Goal: Transaction & Acquisition: Obtain resource

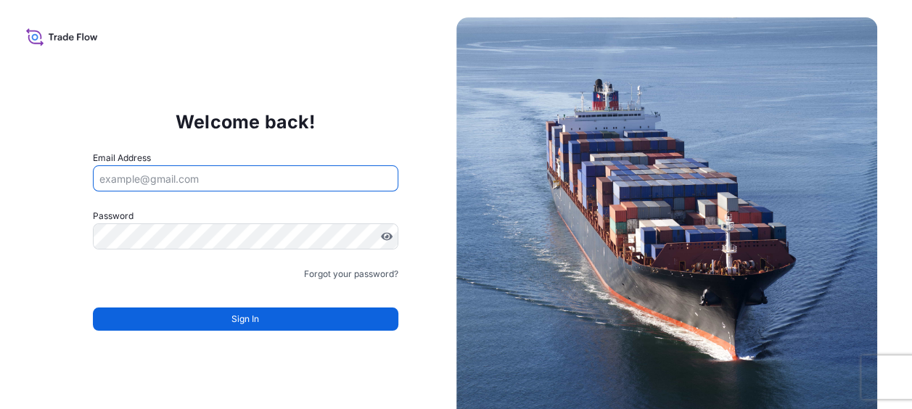
type input "[PERSON_NAME][EMAIL_ADDRESS][PERSON_NAME][DOMAIN_NAME]"
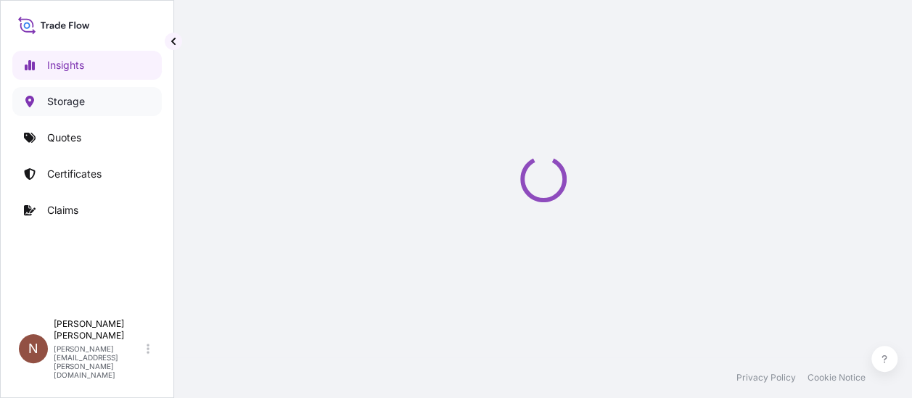
select select "2025"
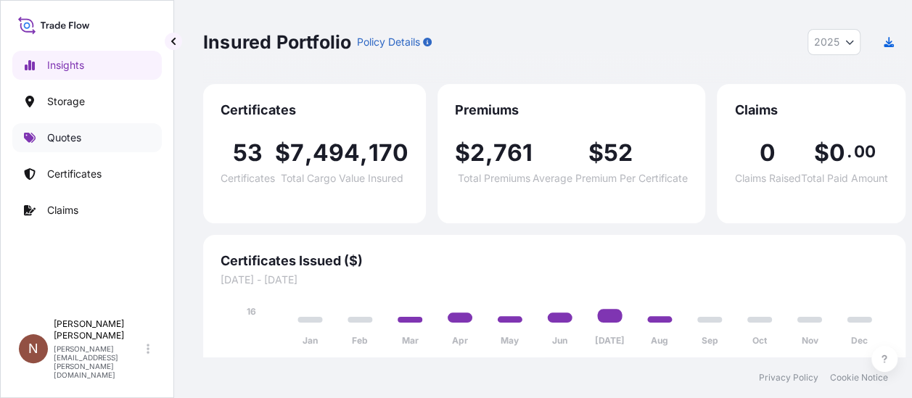
click at [76, 141] on p "Quotes" at bounding box center [64, 138] width 34 height 15
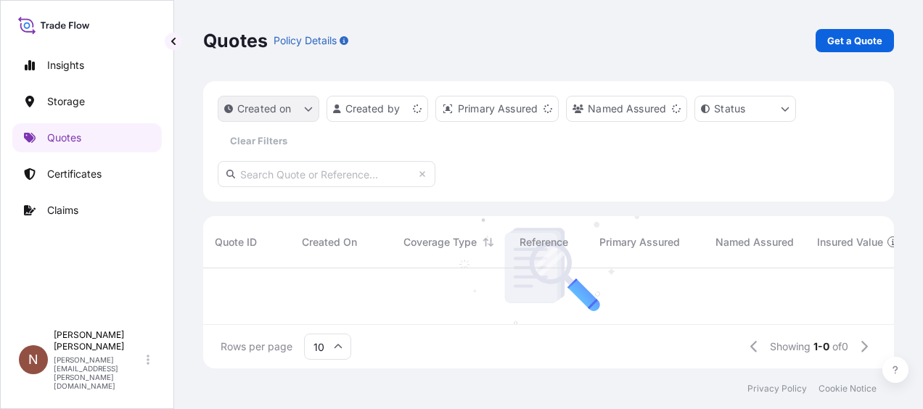
scroll to position [12, 12]
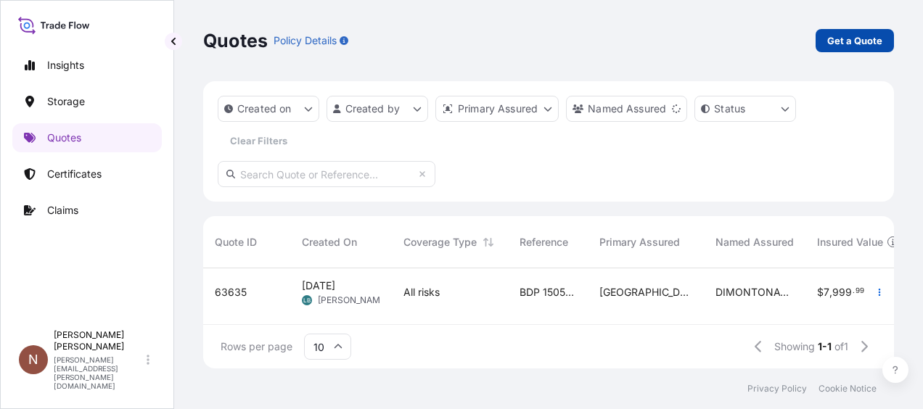
click at [870, 39] on p "Get a Quote" at bounding box center [854, 40] width 55 height 15
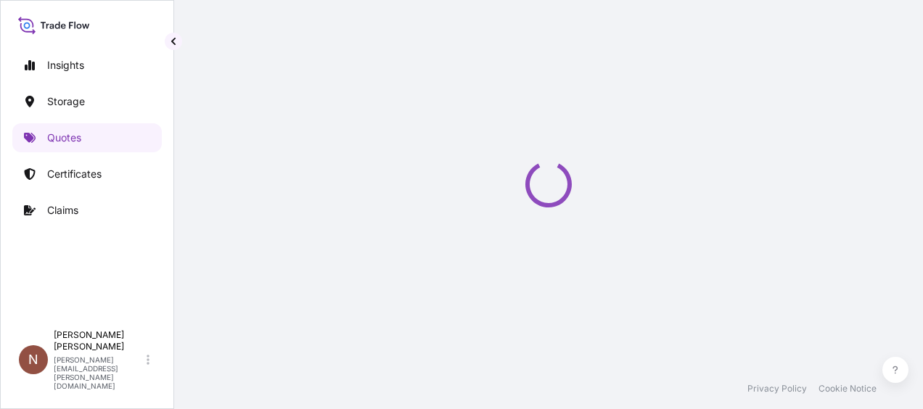
select select "Water"
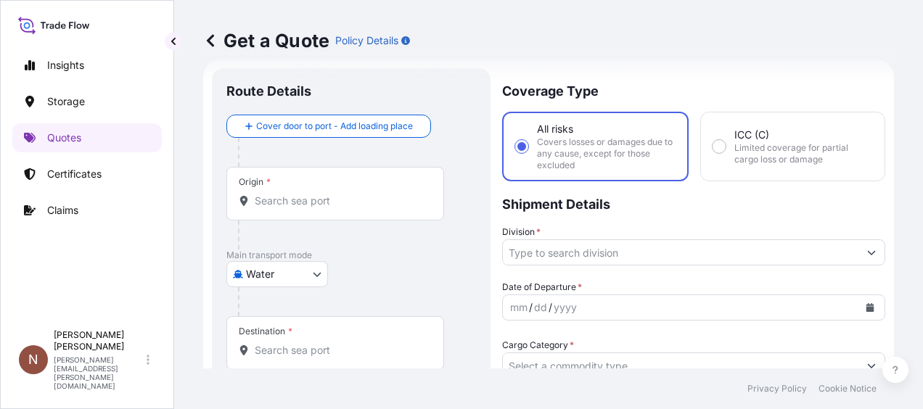
scroll to position [23, 0]
click at [612, 67] on div "Get a Quote Policy Details" at bounding box center [548, 40] width 691 height 81
click at [503, 54] on div "Get a Quote Policy Details" at bounding box center [548, 40] width 691 height 81
click at [569, 249] on input "Division *" at bounding box center [680, 251] width 355 height 26
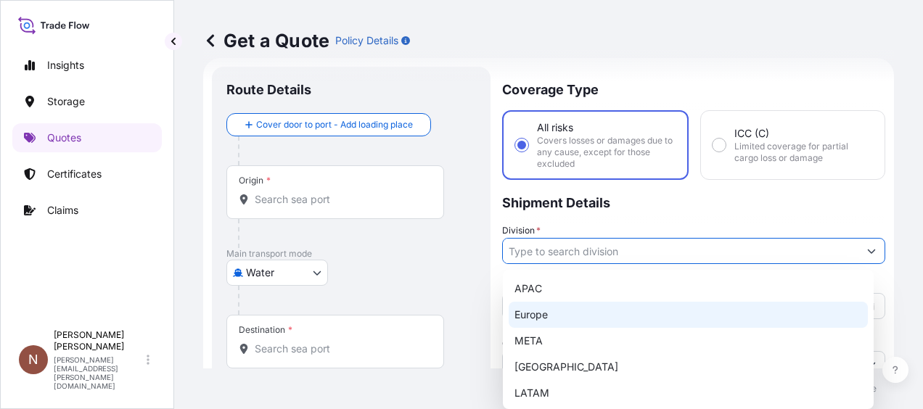
click at [577, 305] on div "Europe" at bounding box center [688, 315] width 359 height 26
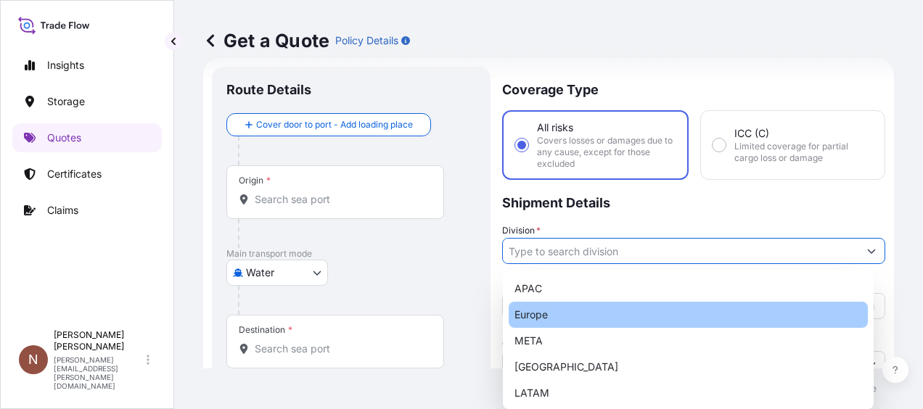
type input "Europe"
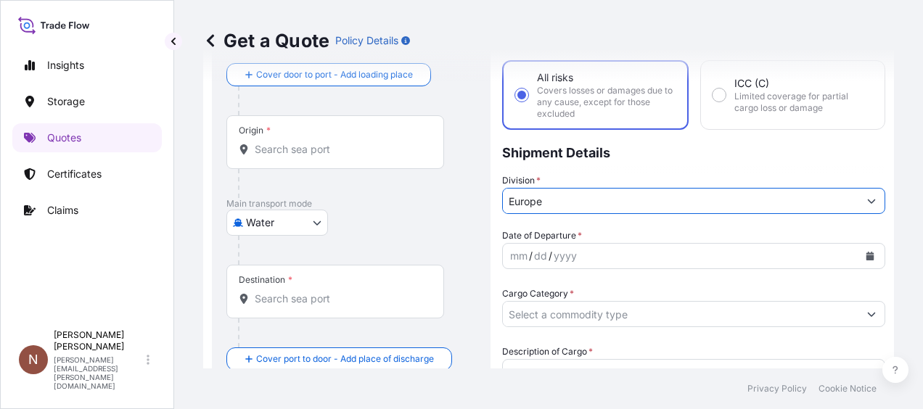
scroll to position [96, 0]
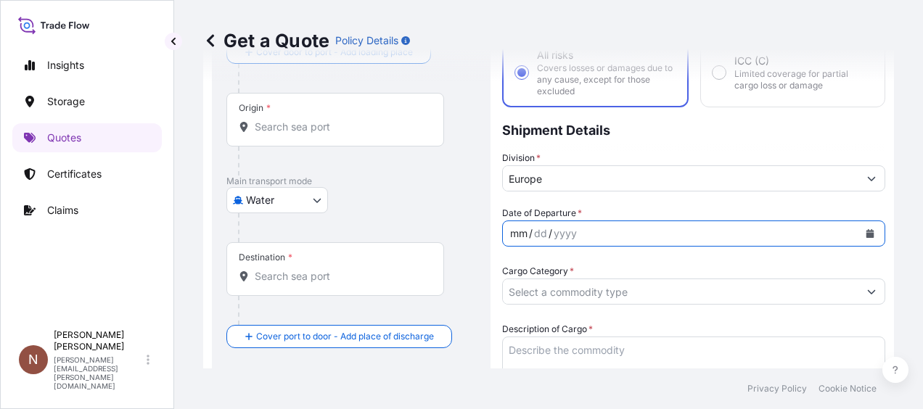
click at [595, 232] on div "mm / dd / yyyy" at bounding box center [680, 234] width 355 height 26
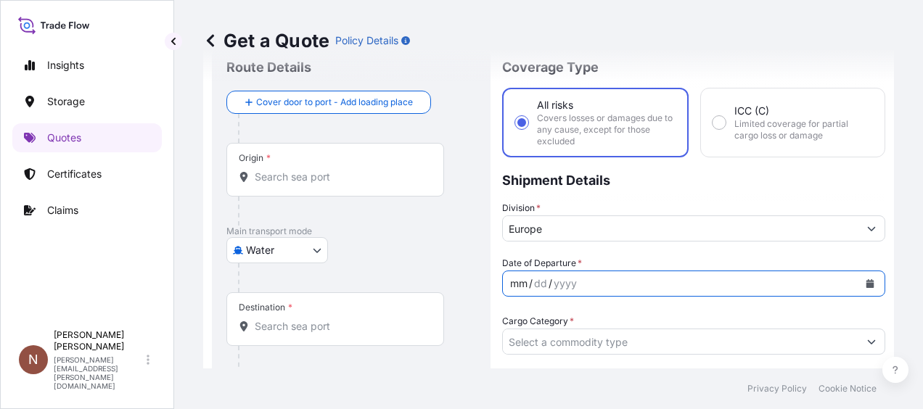
scroll to position [23, 0]
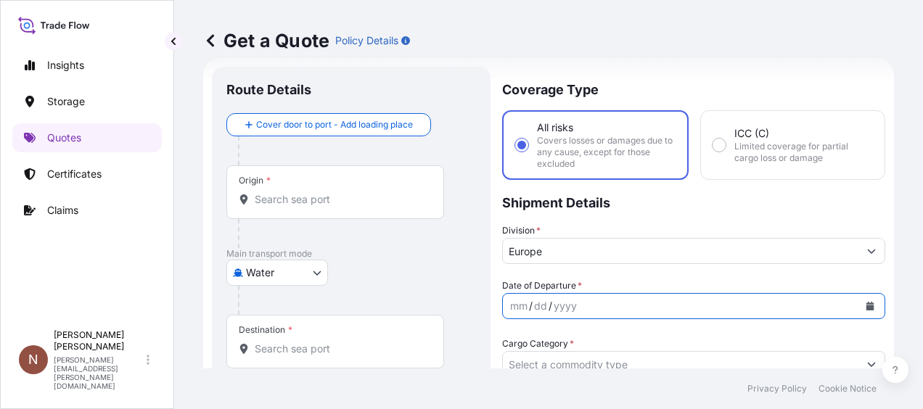
click at [865, 305] on icon "Calendar" at bounding box center [869, 306] width 9 height 9
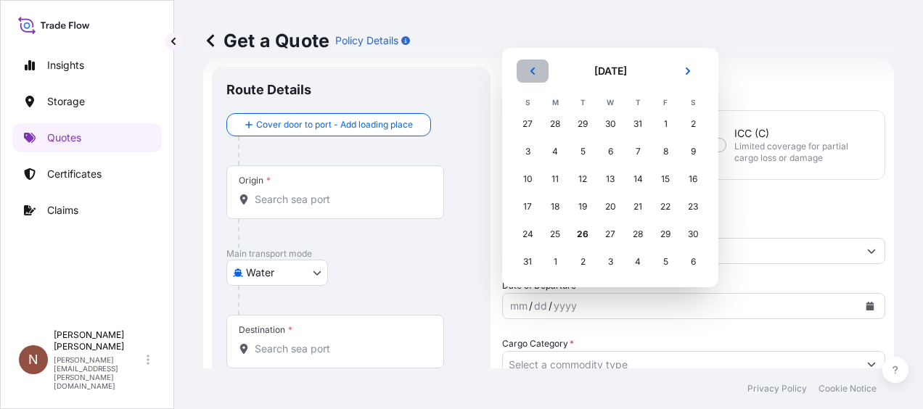
click at [532, 73] on icon "Previous" at bounding box center [532, 71] width 9 height 9
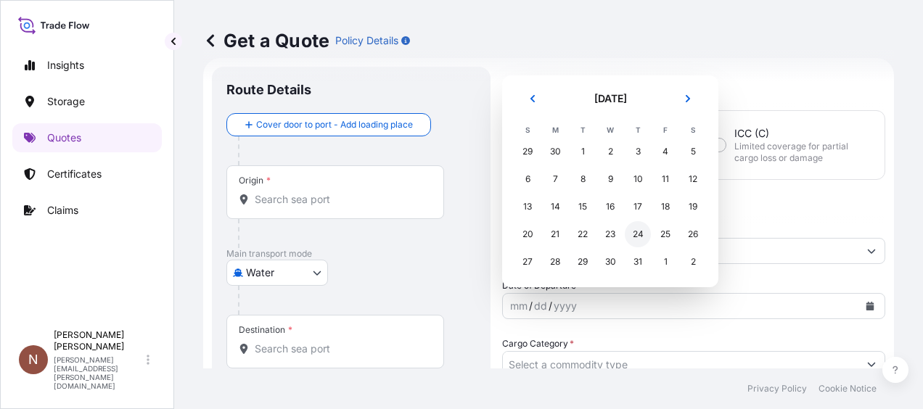
click at [647, 236] on div "24" at bounding box center [638, 234] width 26 height 26
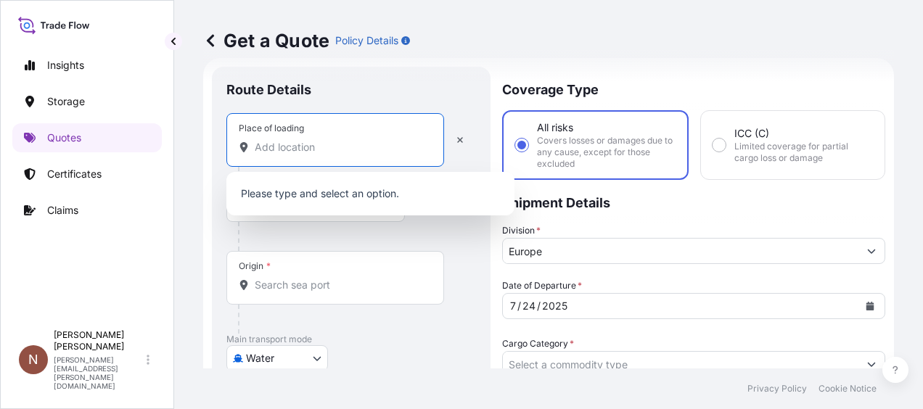
click at [301, 144] on input "Place of loading" at bounding box center [340, 147] width 171 height 15
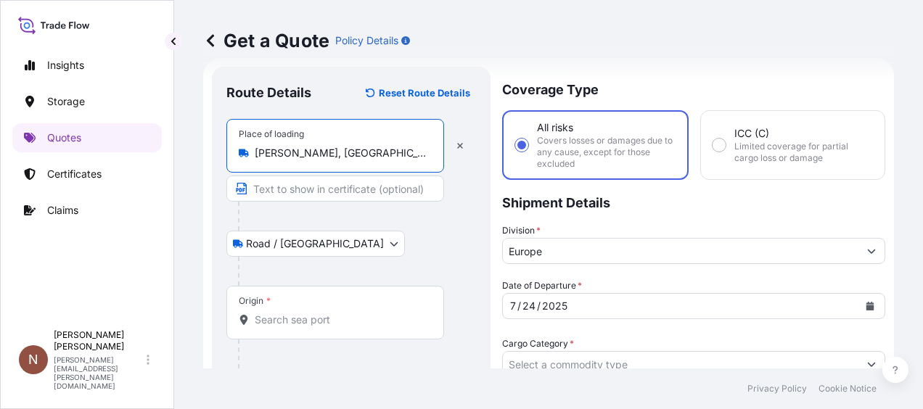
type input "[PERSON_NAME], [GEOGRAPHIC_DATA], [GEOGRAPHIC_DATA], [GEOGRAPHIC_DATA]"
click at [283, 245] on body "5 options available. 1 option available. 0 options available. 5 options availab…" at bounding box center [461, 204] width 923 height 409
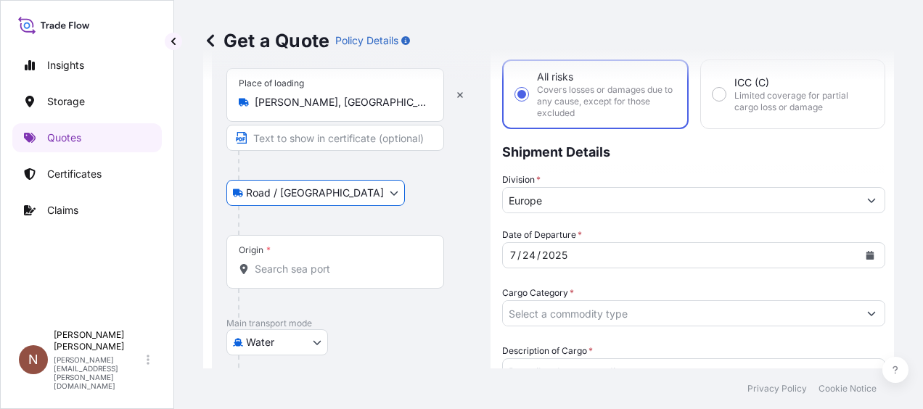
scroll to position [96, 0]
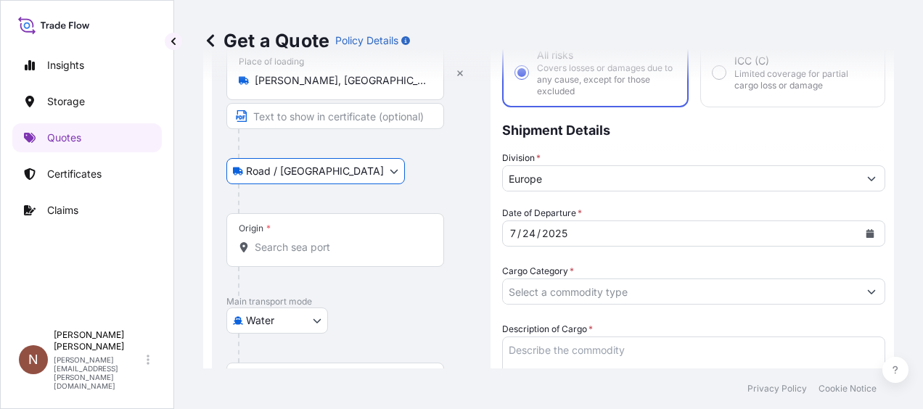
click at [314, 245] on input "Origin *" at bounding box center [340, 247] width 171 height 15
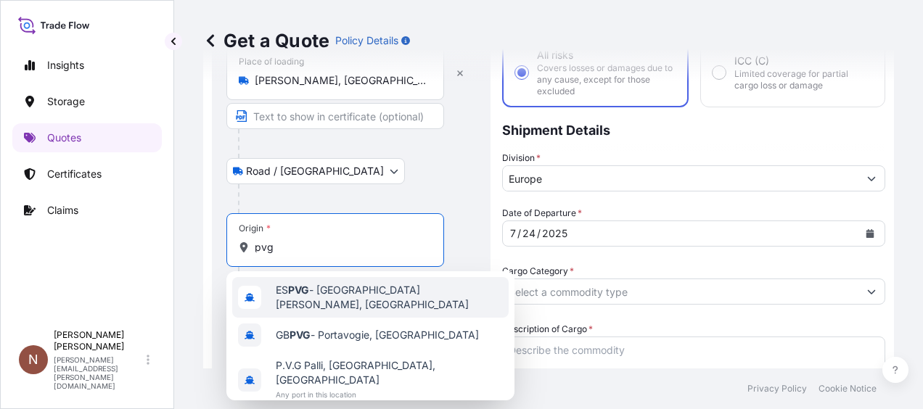
type input "pvg"
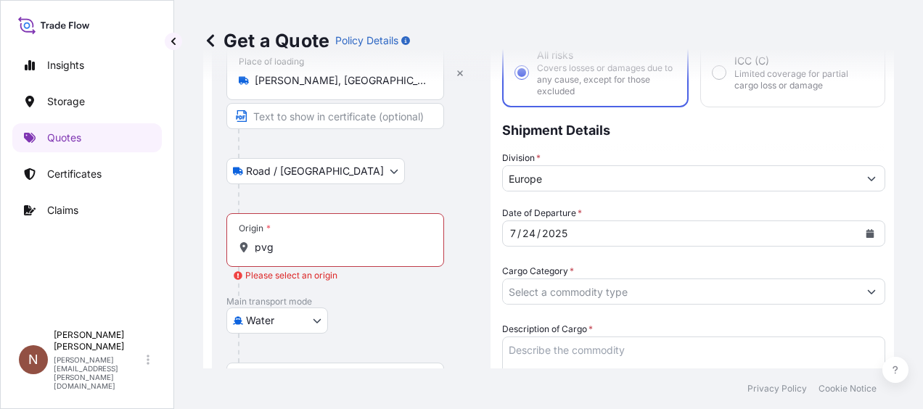
drag, startPoint x: 296, startPoint y: 258, endPoint x: 235, endPoint y: 242, distance: 63.2
click at [235, 242] on div "Origin * pvg" at bounding box center [335, 240] width 218 height 54
click at [255, 242] on input "pvg" at bounding box center [340, 247] width 171 height 15
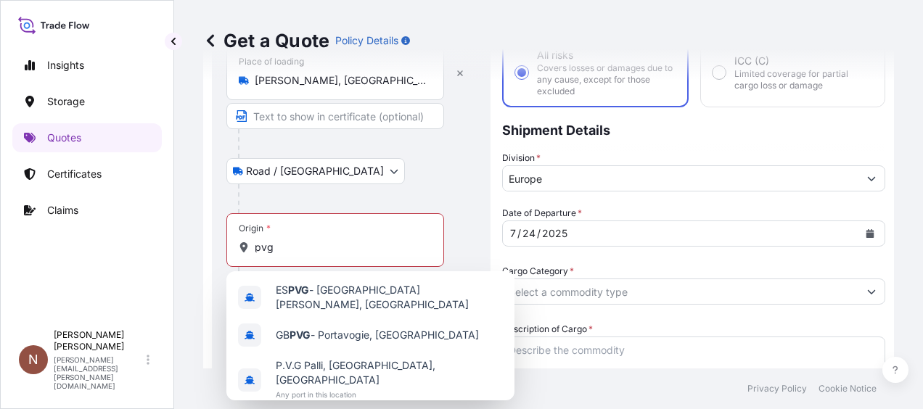
click at [332, 254] on div "Origin * pvg" at bounding box center [335, 240] width 218 height 54
click at [332, 254] on input "pvg" at bounding box center [340, 247] width 171 height 15
drag, startPoint x: 295, startPoint y: 246, endPoint x: 242, endPoint y: 241, distance: 53.2
click at [242, 241] on div "pvg" at bounding box center [335, 247] width 193 height 15
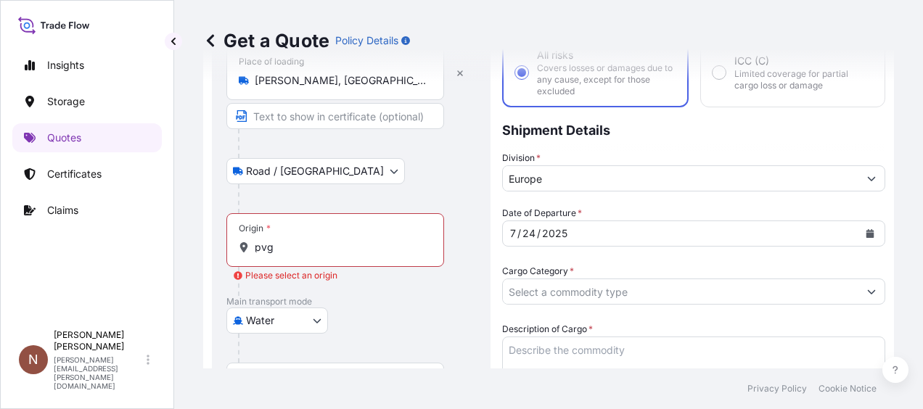
click at [393, 207] on div at bounding box center [357, 198] width 238 height 29
click at [313, 252] on input "pvg" at bounding box center [340, 247] width 171 height 15
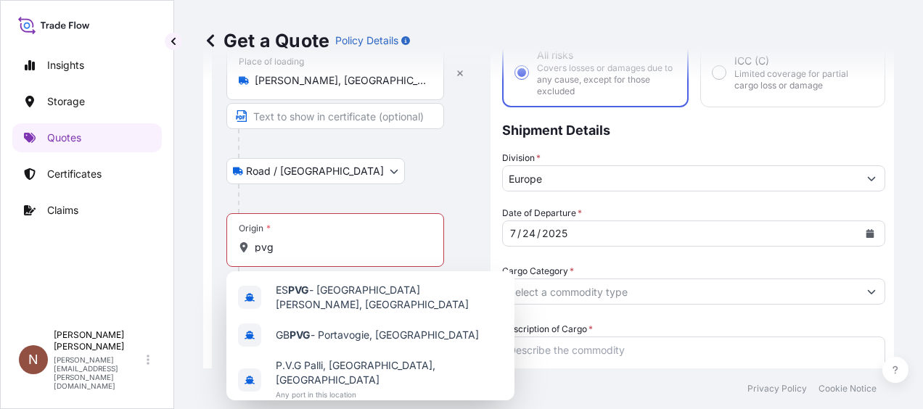
click at [184, 266] on div "Get a Quote Policy Details Route Details Reset Route Details Place of loading […" at bounding box center [548, 184] width 749 height 369
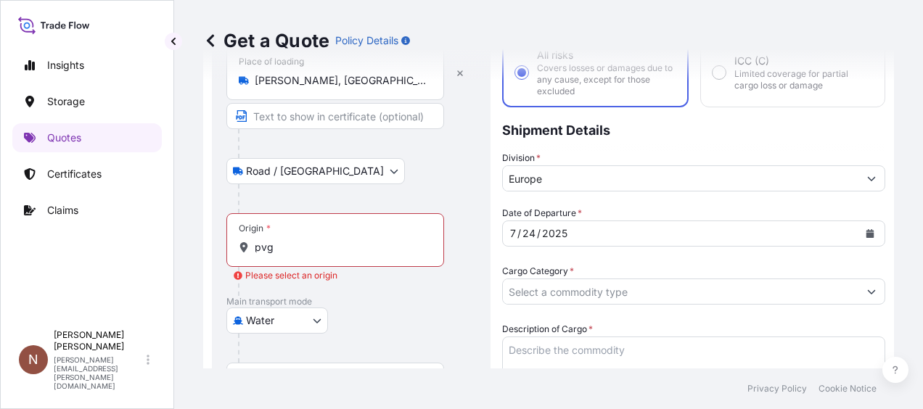
click at [272, 329] on body "3 options available. 3 options available. 3 options available. 3 options availa…" at bounding box center [461, 204] width 923 height 409
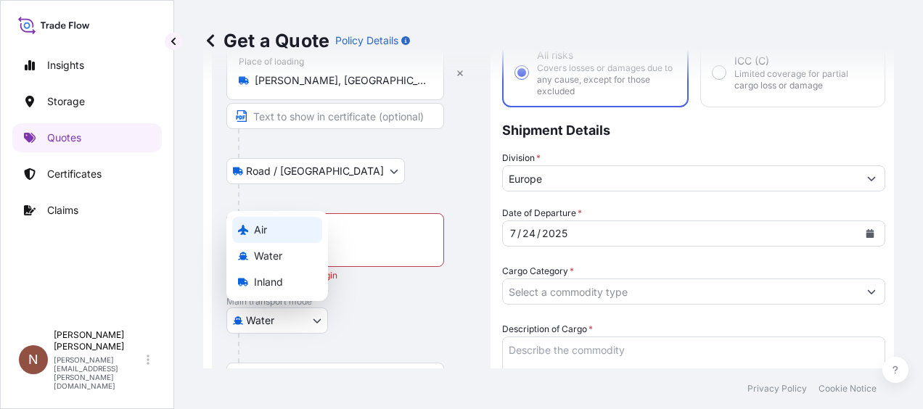
click at [273, 236] on div "Air" at bounding box center [277, 230] width 90 height 26
select select "Air"
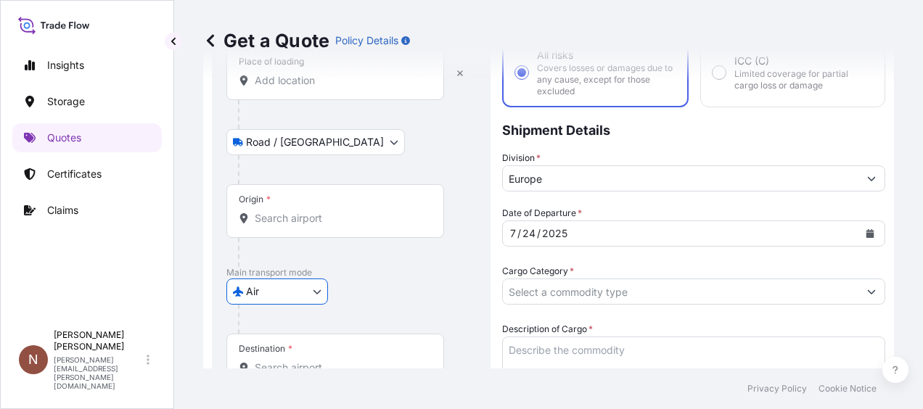
click at [320, 216] on input "Origin *" at bounding box center [340, 218] width 171 height 15
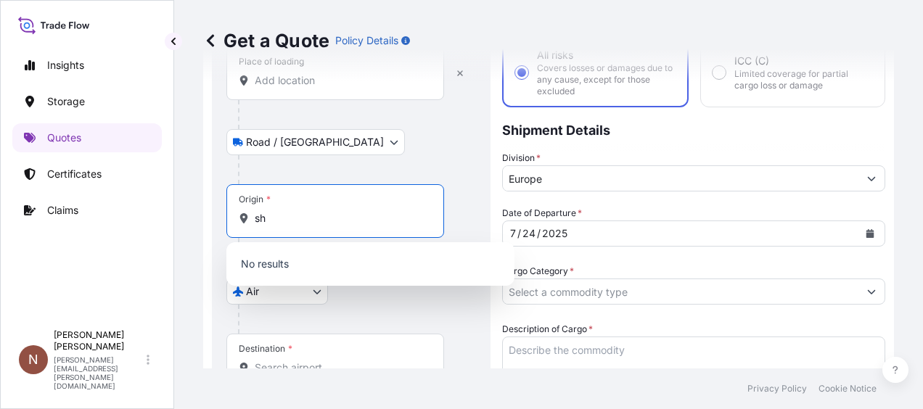
type input "s"
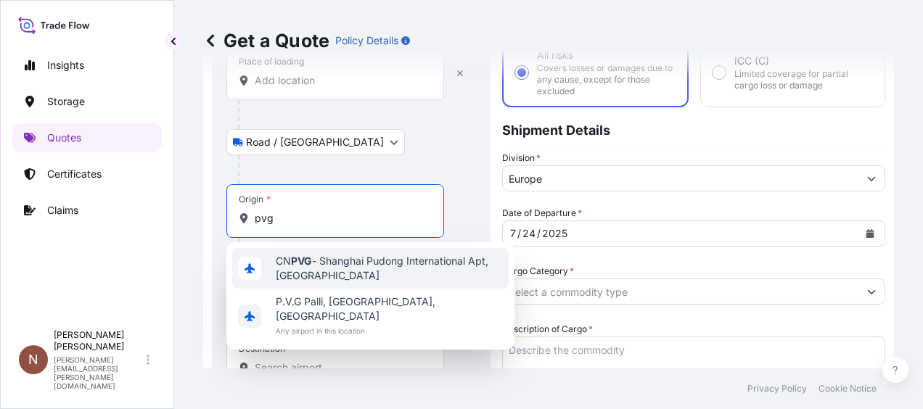
click at [322, 265] on span "CN PVG - Shanghai Pudong International Apt, [GEOGRAPHIC_DATA]" at bounding box center [389, 268] width 227 height 29
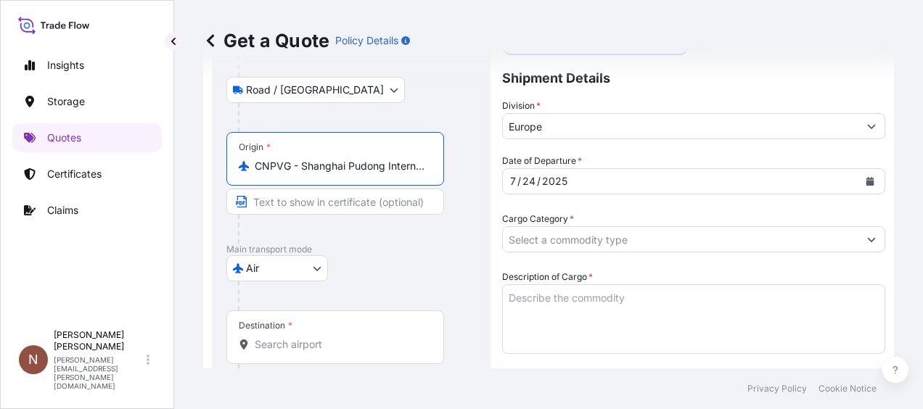
scroll to position [241, 0]
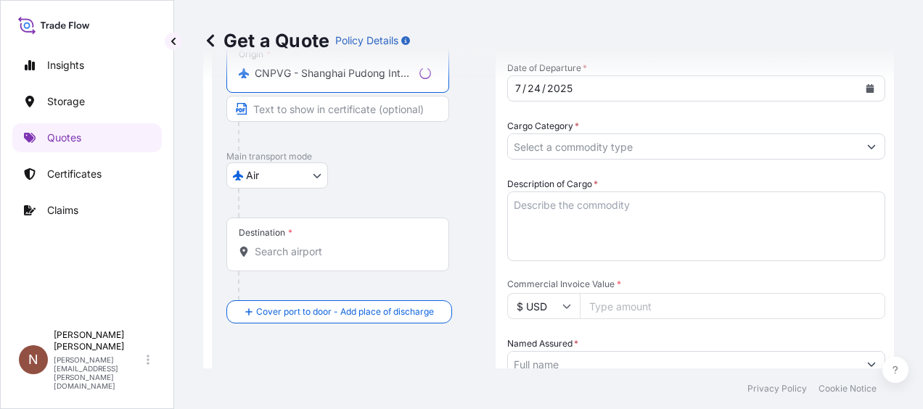
type input "CNPVG - Shanghai Pudong International Apt, [GEOGRAPHIC_DATA]"
click at [342, 252] on input "Destination *" at bounding box center [343, 251] width 176 height 15
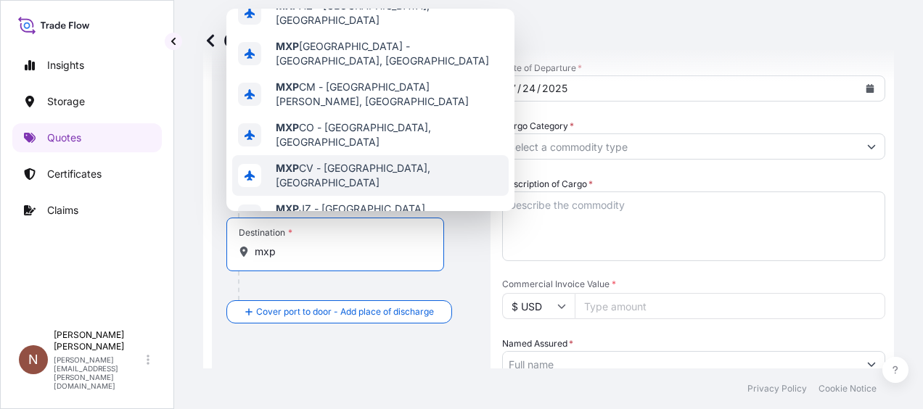
scroll to position [0, 0]
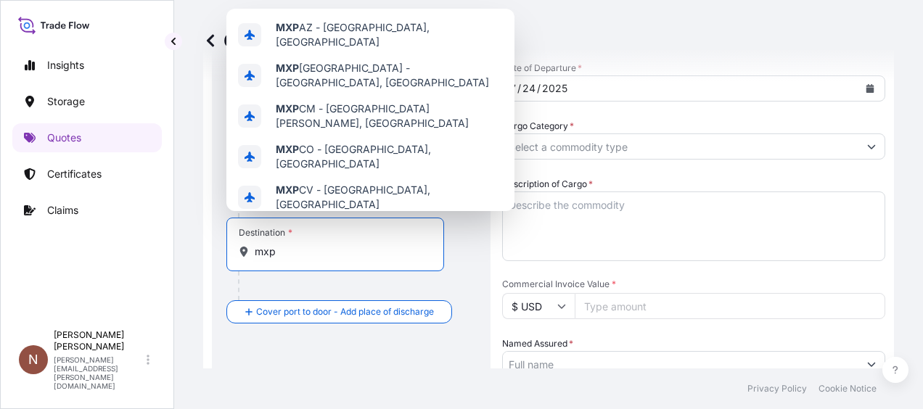
click at [310, 256] on input "mxp" at bounding box center [340, 251] width 171 height 15
type input "m"
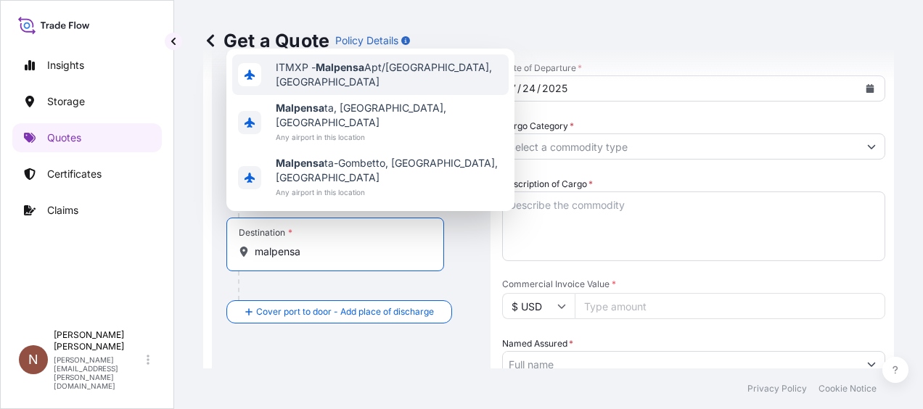
click at [374, 89] on span "ITMXP - Malpensa Apt/[GEOGRAPHIC_DATA], [GEOGRAPHIC_DATA]" at bounding box center [389, 74] width 227 height 29
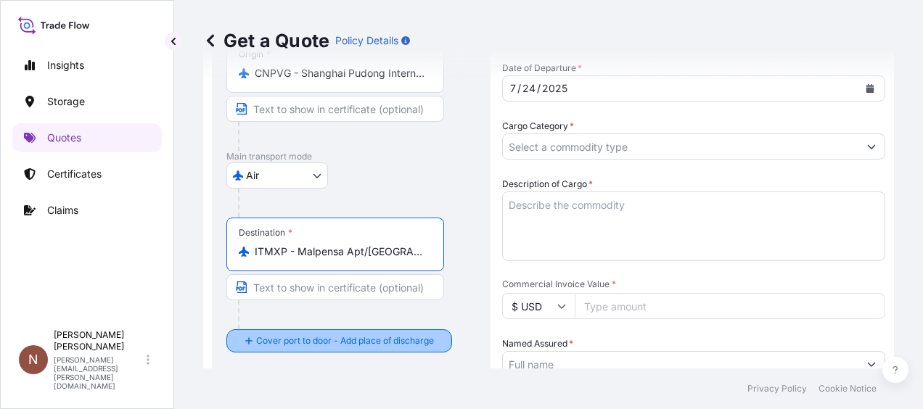
type input "ITMXP - Malpensa Apt/[GEOGRAPHIC_DATA], [GEOGRAPHIC_DATA]"
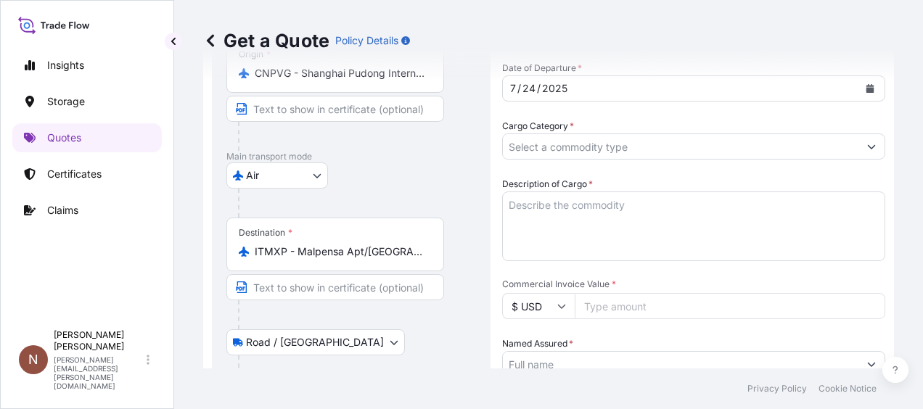
click at [297, 342] on body "0 options available. 3 options available. Insights Storage Quotes Certificates …" at bounding box center [461, 204] width 923 height 409
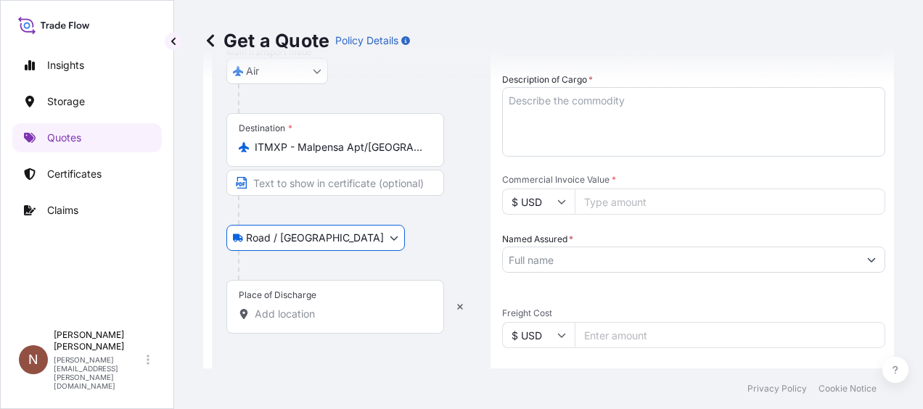
scroll to position [458, 0]
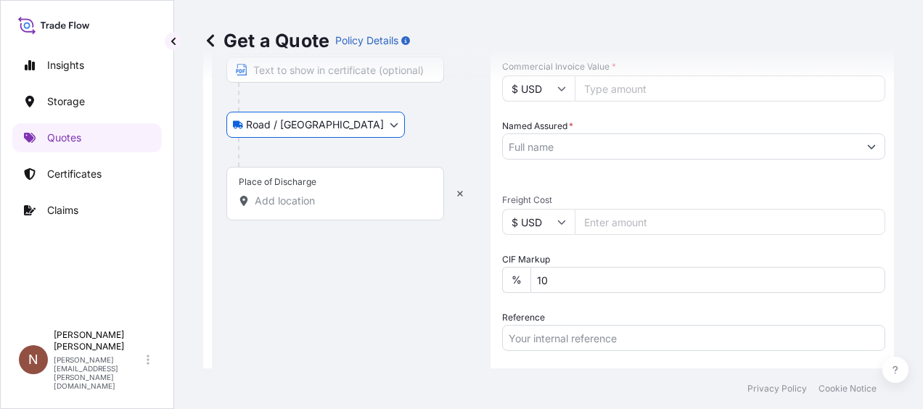
click at [315, 198] on input "Place of Discharge" at bounding box center [340, 201] width 171 height 15
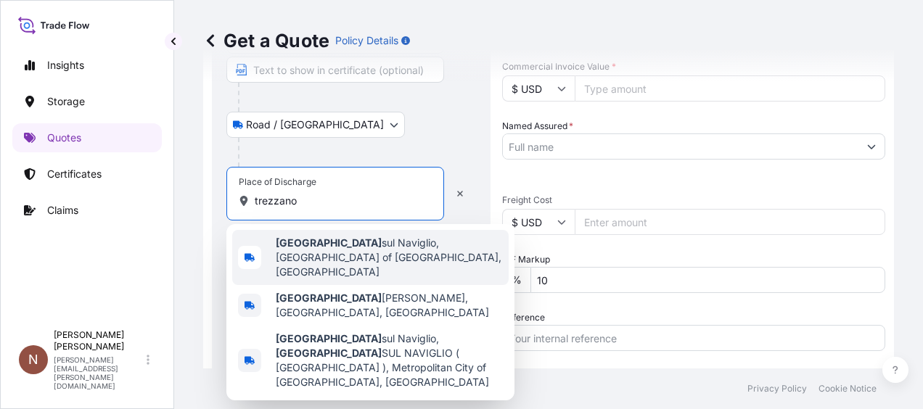
click at [329, 250] on span "[GEOGRAPHIC_DATA], [GEOGRAPHIC_DATA] of [GEOGRAPHIC_DATA], [GEOGRAPHIC_DATA]" at bounding box center [389, 258] width 227 height 44
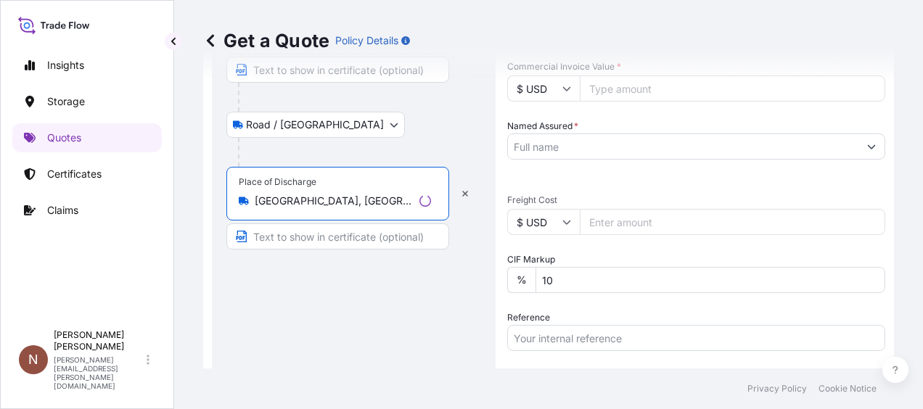
type input "[GEOGRAPHIC_DATA], [GEOGRAPHIC_DATA] of [GEOGRAPHIC_DATA], [GEOGRAPHIC_DATA]"
click at [437, 139] on div at bounding box center [359, 152] width 243 height 29
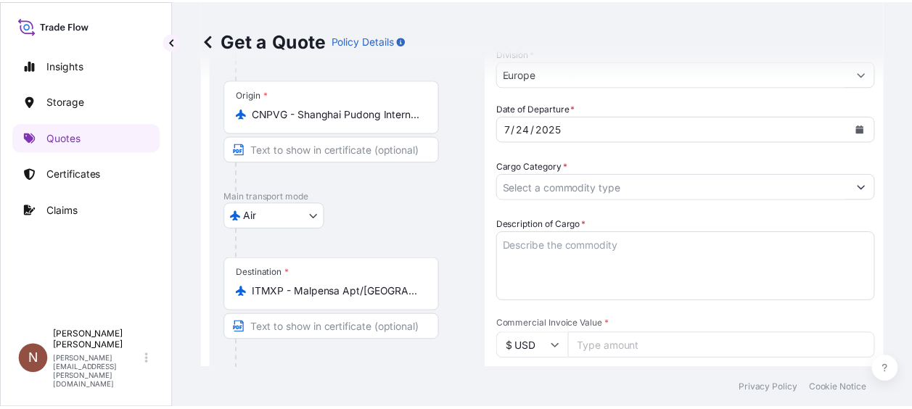
scroll to position [168, 0]
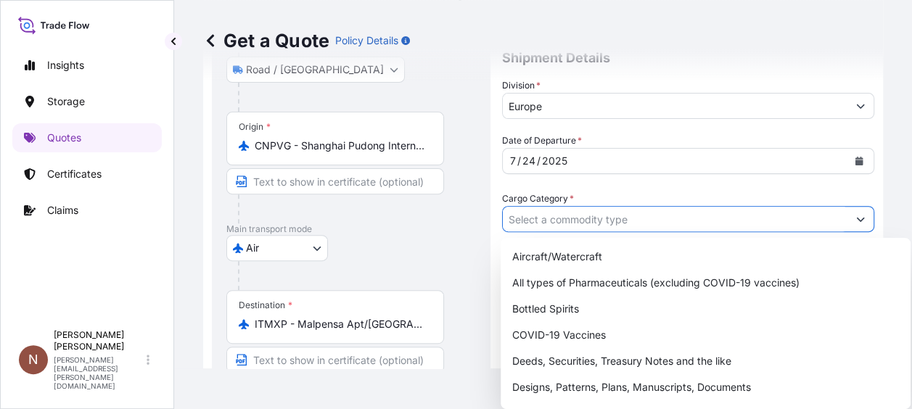
click at [647, 219] on input "Cargo Category *" at bounding box center [675, 219] width 345 height 26
click at [448, 215] on div "Origin * CNPVG - [GEOGRAPHIC_DATA] Pudong International Apt, [GEOGRAPHIC_DATA]" at bounding box center [351, 168] width 250 height 112
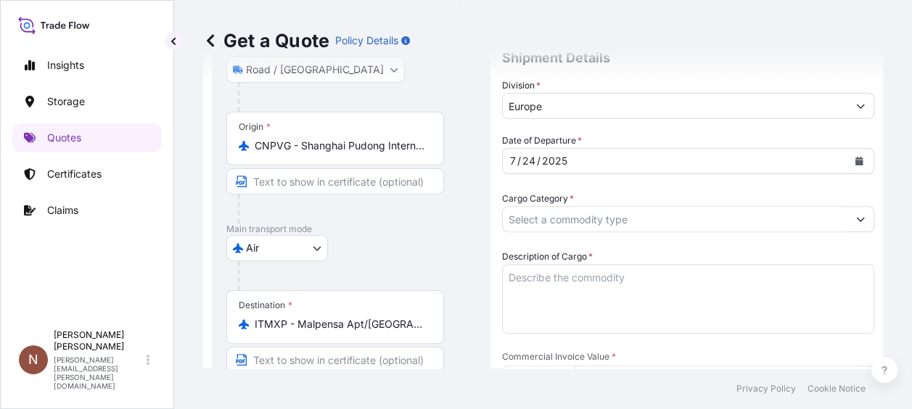
click at [569, 221] on input "Cargo Category *" at bounding box center [675, 219] width 345 height 26
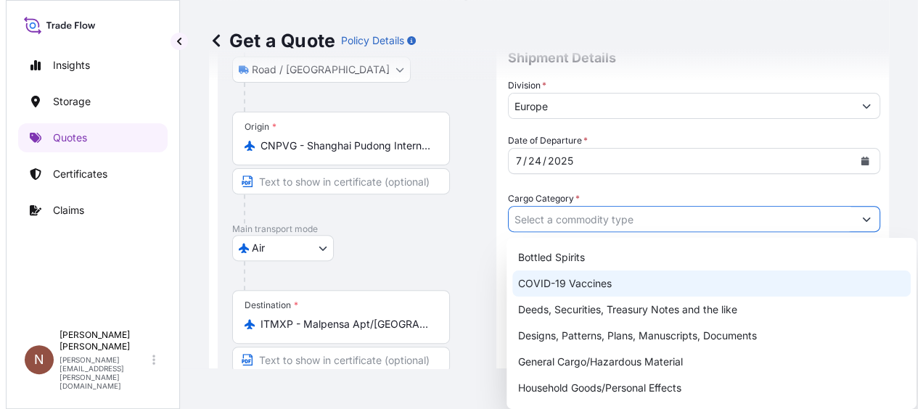
scroll to position [73, 0]
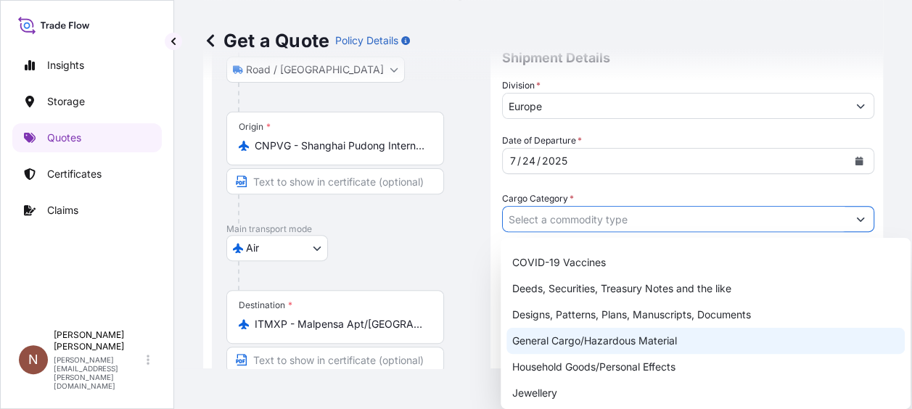
click at [689, 341] on div "General Cargo/Hazardous Material" at bounding box center [705, 341] width 398 height 26
type input "General Cargo/Hazardous Material"
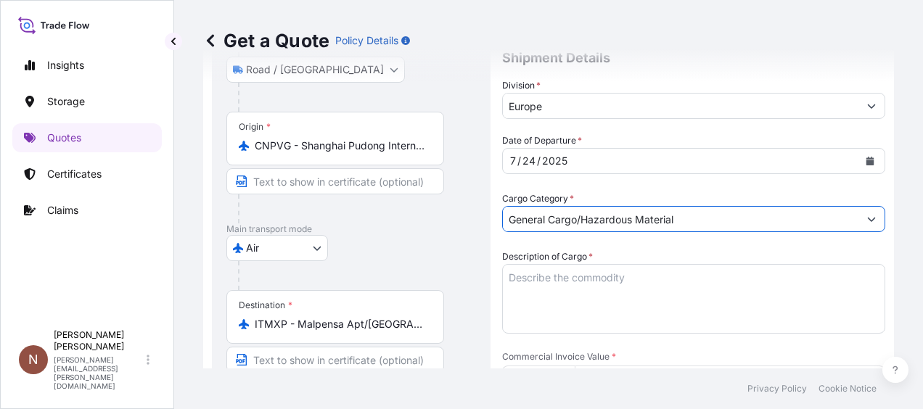
click at [595, 283] on textarea "Description of Cargo *" at bounding box center [693, 299] width 383 height 70
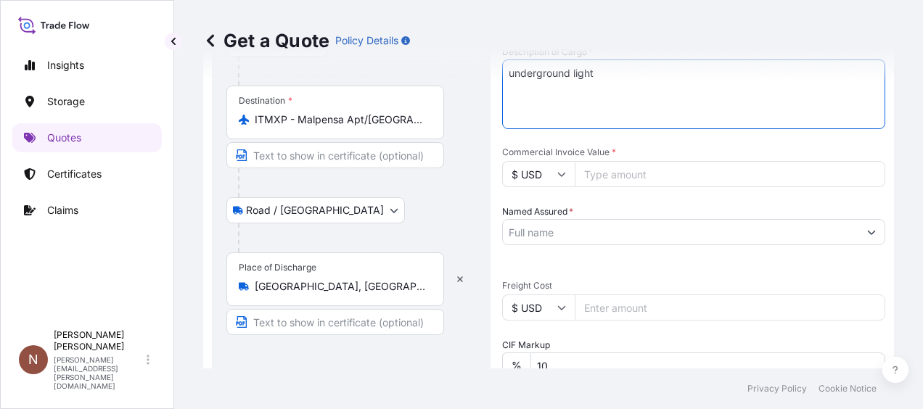
scroll to position [386, 0]
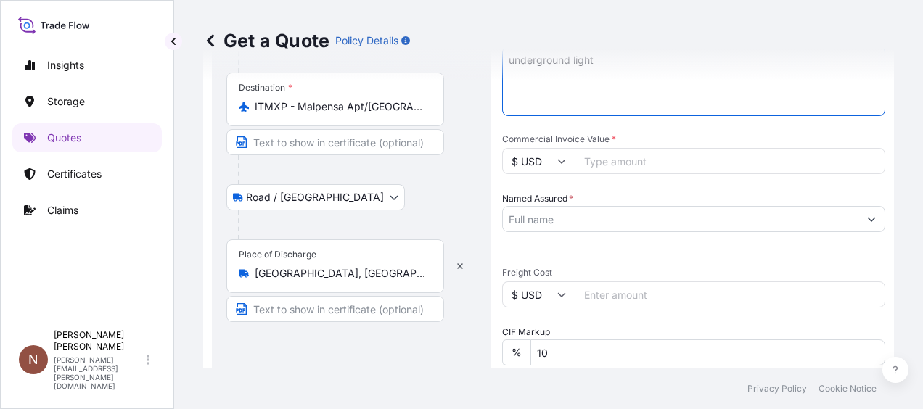
type textarea "underground light"
click at [609, 158] on input "Commercial Invoice Value *" at bounding box center [730, 161] width 310 height 26
type input "4630"
click at [685, 138] on span "Commercial Invoice Value *" at bounding box center [693, 139] width 383 height 12
click at [685, 148] on input "4630" at bounding box center [730, 161] width 310 height 26
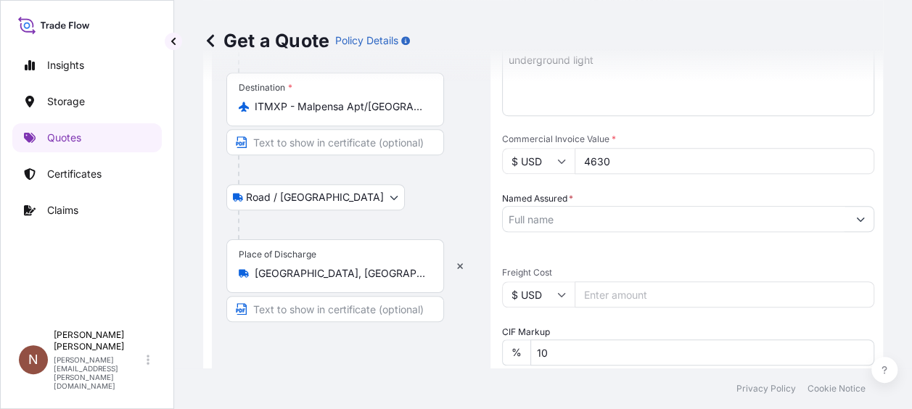
click at [621, 221] on input "Named Assured *" at bounding box center [675, 219] width 345 height 26
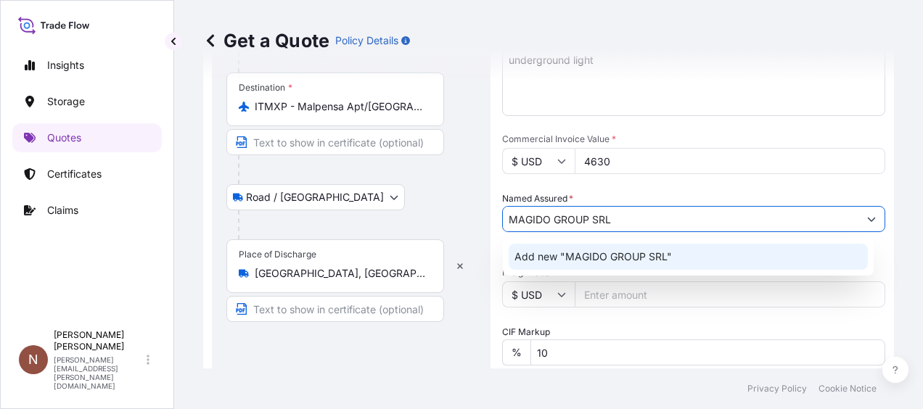
click at [598, 255] on span "Add new "MAGIDO GROUP SRL"" at bounding box center [592, 257] width 157 height 15
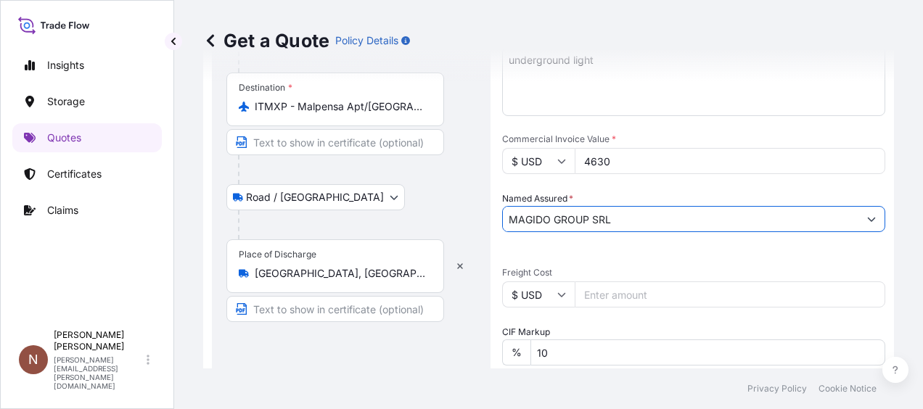
type input "MAGIDO GROUP SRL"
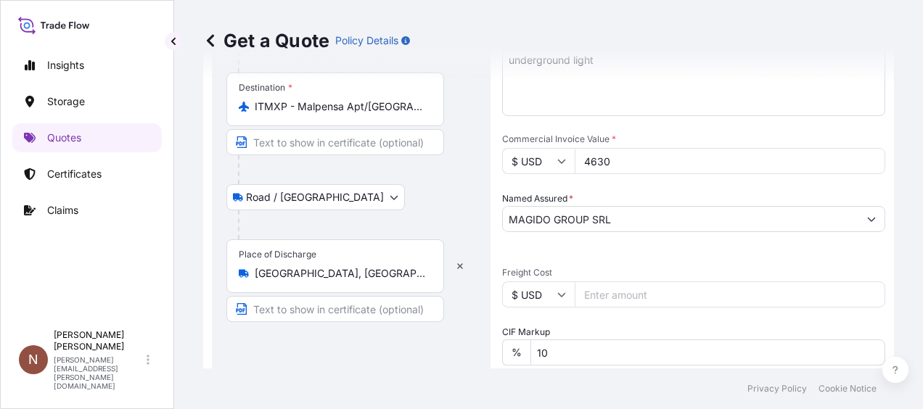
click at [618, 245] on div "Date of Departure * [DATE] Cargo Category * General Cargo/Hazardous Material De…" at bounding box center [693, 257] width 383 height 682
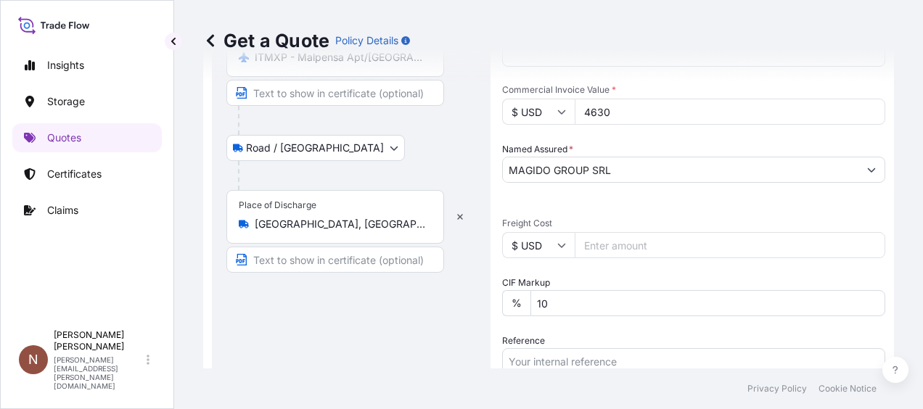
scroll to position [458, 0]
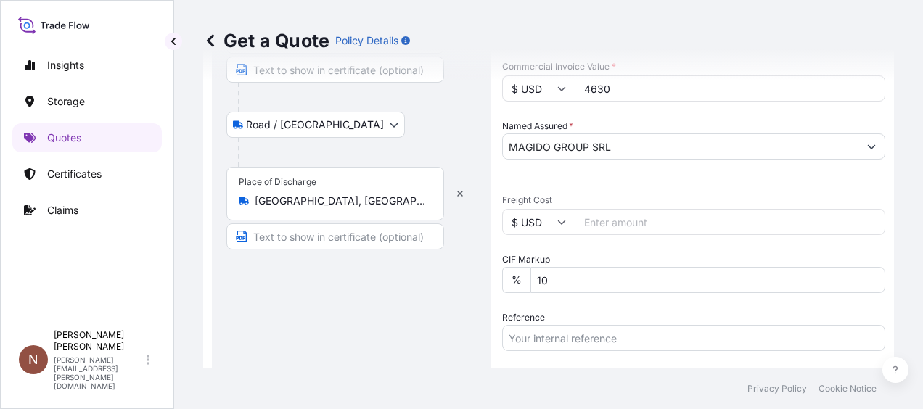
click at [628, 223] on input "Freight Cost" at bounding box center [730, 222] width 310 height 26
click at [535, 224] on input "$ USD" at bounding box center [538, 222] width 73 height 26
click at [606, 176] on div "Date of Departure * [DATE] Cargo Category * General Cargo/Hazardous Material De…" at bounding box center [693, 184] width 383 height 682
click at [617, 223] on input "Freight Cost" at bounding box center [730, 222] width 310 height 26
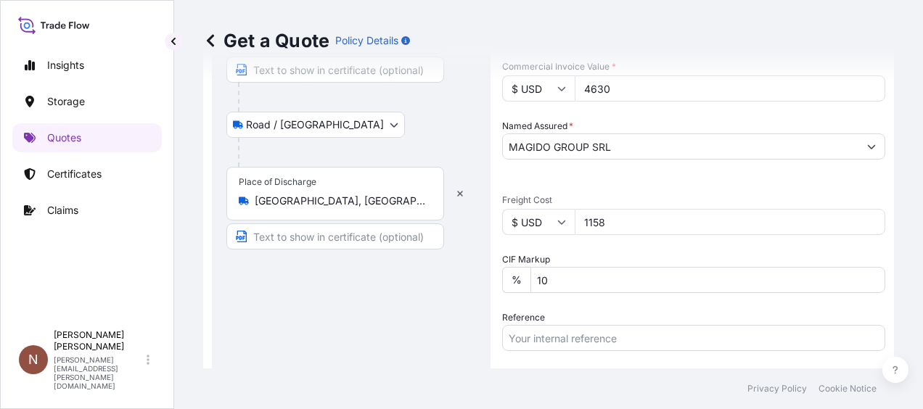
type input "1158"
click at [646, 189] on div "Date of Departure * [DATE] Cargo Category * General Cargo/Hazardous Material De…" at bounding box center [693, 184] width 383 height 682
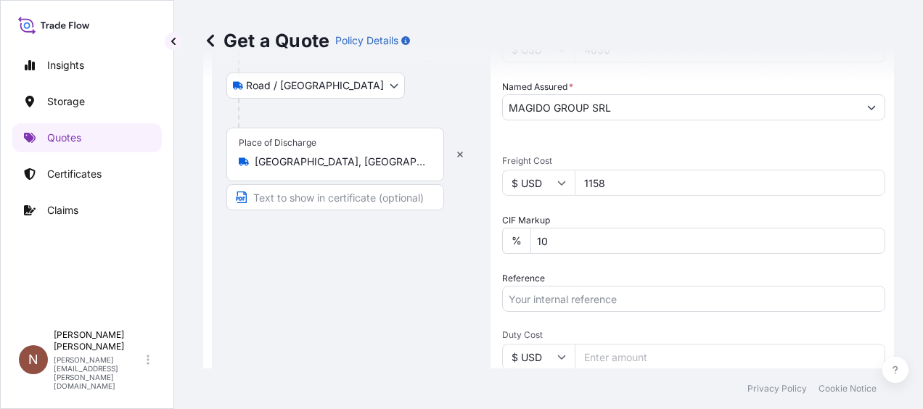
scroll to position [531, 0]
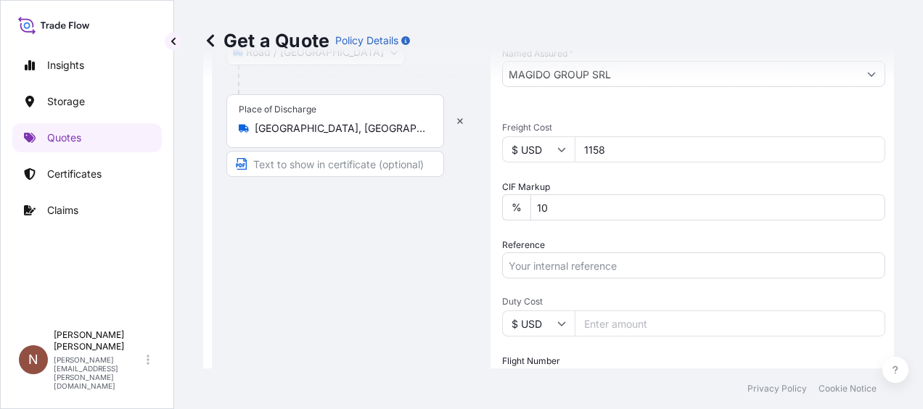
click at [601, 270] on input "Reference" at bounding box center [693, 265] width 383 height 26
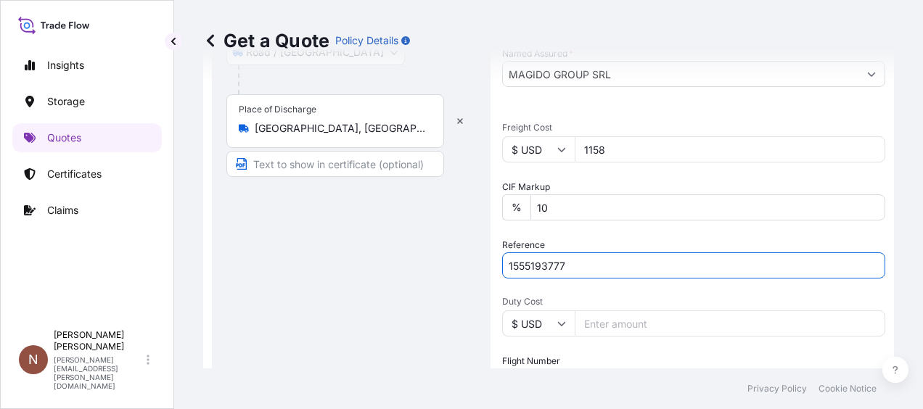
type input "1555193777"
click at [610, 234] on div "Date of Departure * [DATE] Cargo Category * General Cargo/Hazardous Material De…" at bounding box center [693, 112] width 383 height 682
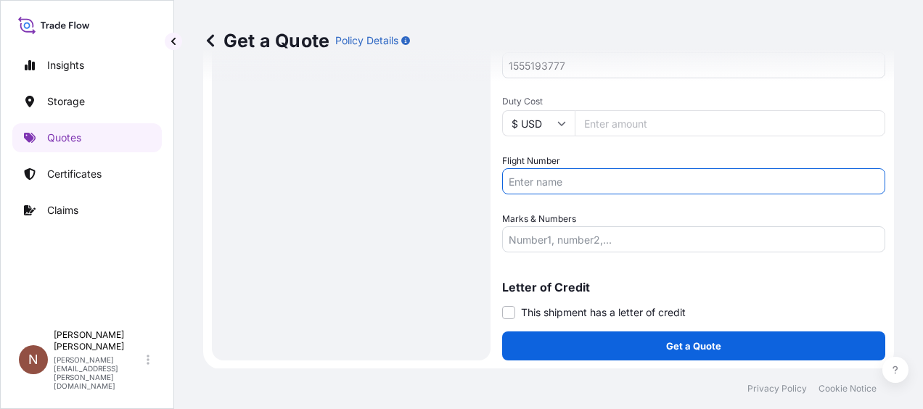
click at [589, 177] on input "Flight Number" at bounding box center [693, 181] width 383 height 26
click at [572, 184] on input "CA967/25-08" at bounding box center [693, 181] width 383 height 26
click at [556, 182] on input "CA967/25-08" at bounding box center [693, 181] width 383 height 26
type input "CA967/25-08"
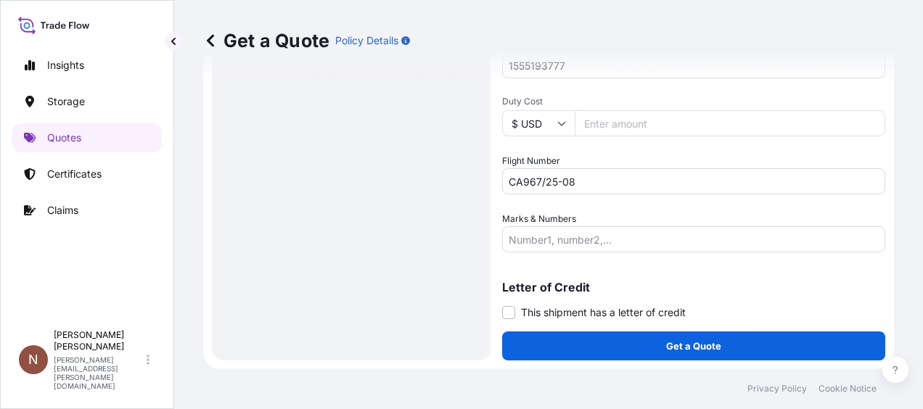
click at [634, 155] on div "Flight Number CA967/25-08" at bounding box center [693, 174] width 383 height 41
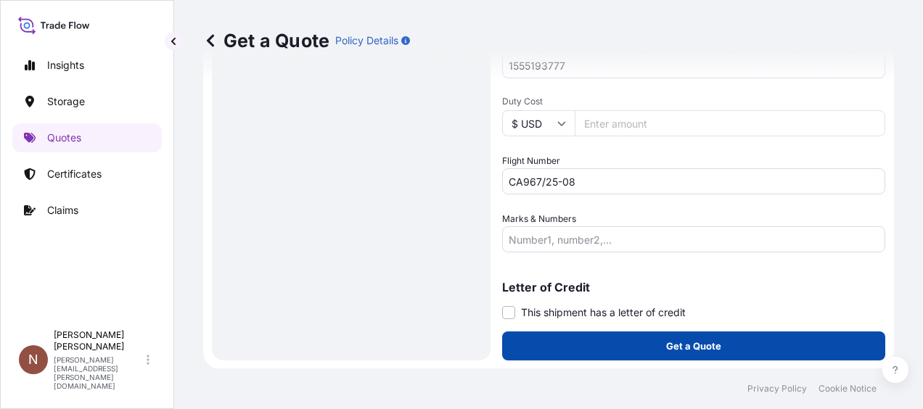
click at [681, 352] on p "Get a Quote" at bounding box center [693, 346] width 55 height 15
click at [712, 342] on p "Get a Quote" at bounding box center [693, 346] width 55 height 15
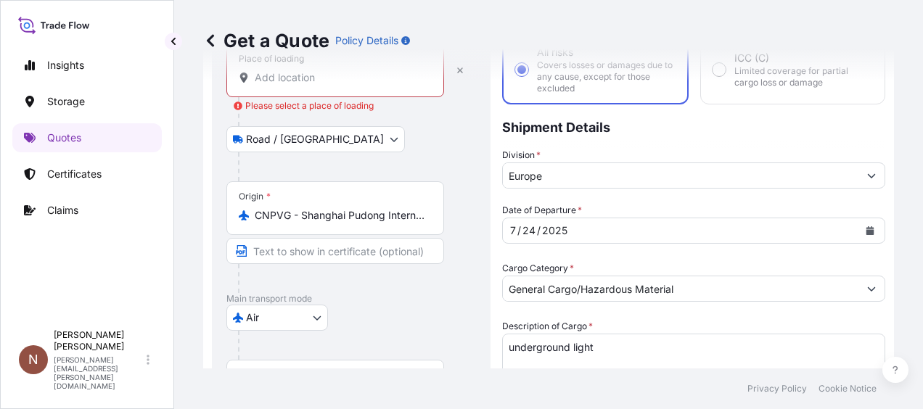
scroll to position [6, 0]
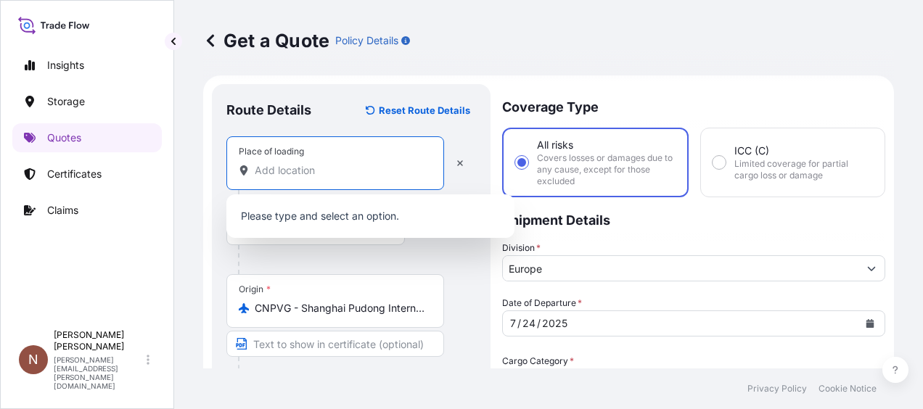
click at [311, 166] on input "Place of loading Please select a place of loading" at bounding box center [340, 170] width 171 height 15
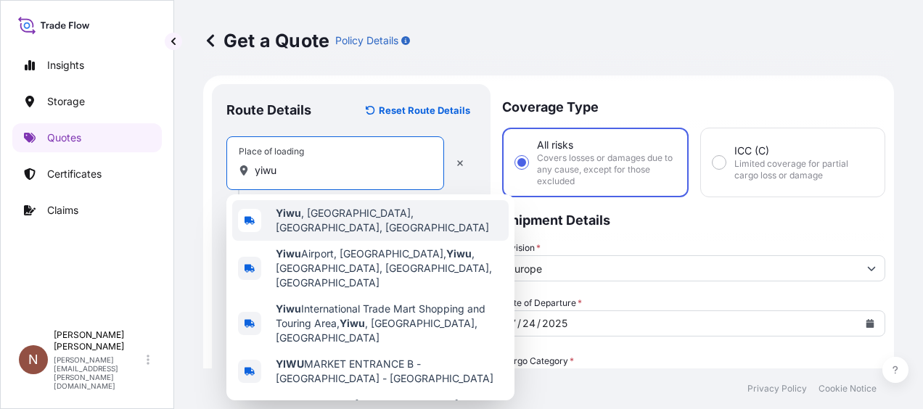
click at [335, 217] on span "[PERSON_NAME] , [GEOGRAPHIC_DATA], [GEOGRAPHIC_DATA], [GEOGRAPHIC_DATA]" at bounding box center [389, 220] width 227 height 29
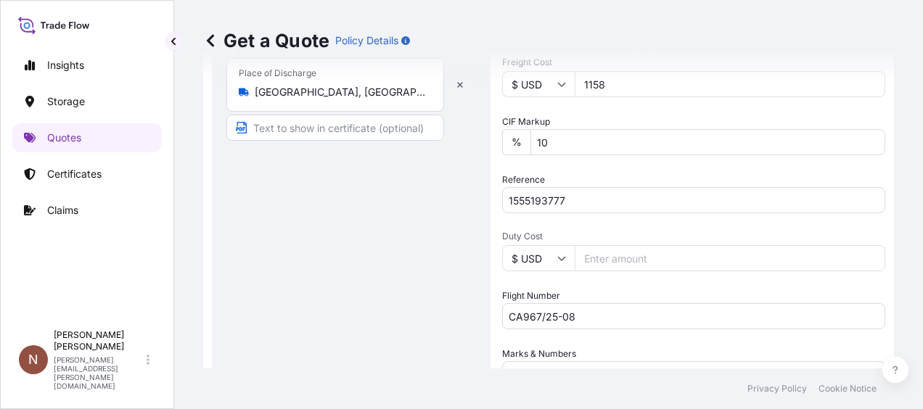
scroll to position [731, 0]
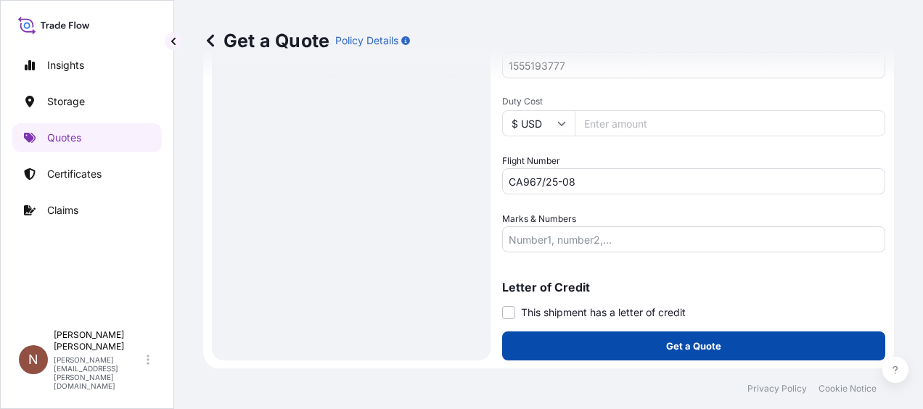
type input "[PERSON_NAME], [GEOGRAPHIC_DATA], [GEOGRAPHIC_DATA], [GEOGRAPHIC_DATA]"
click at [699, 337] on button "Get a Quote" at bounding box center [693, 346] width 383 height 29
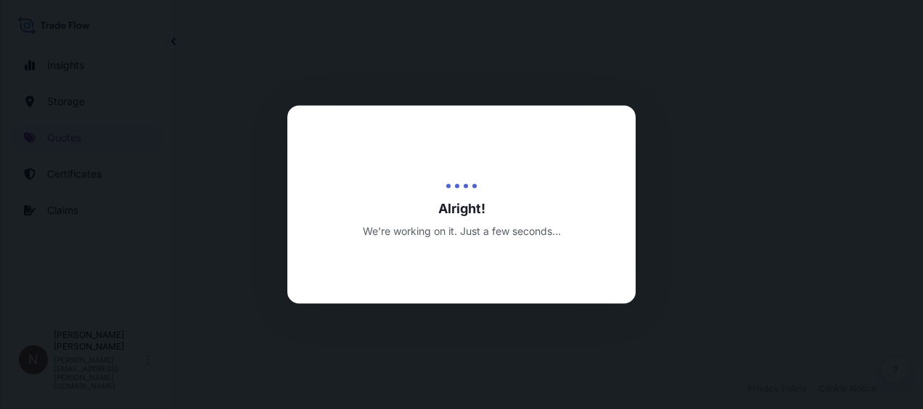
select select "Road / [GEOGRAPHIC_DATA]"
select select "Air"
select select "Road / [GEOGRAPHIC_DATA]"
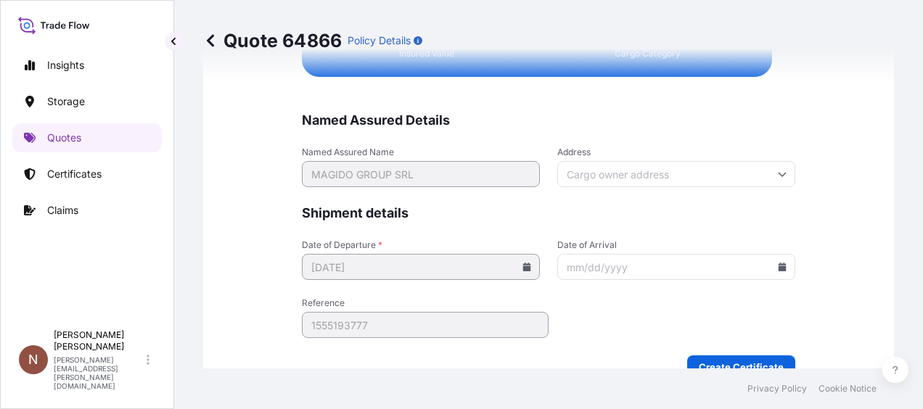
scroll to position [3767, 0]
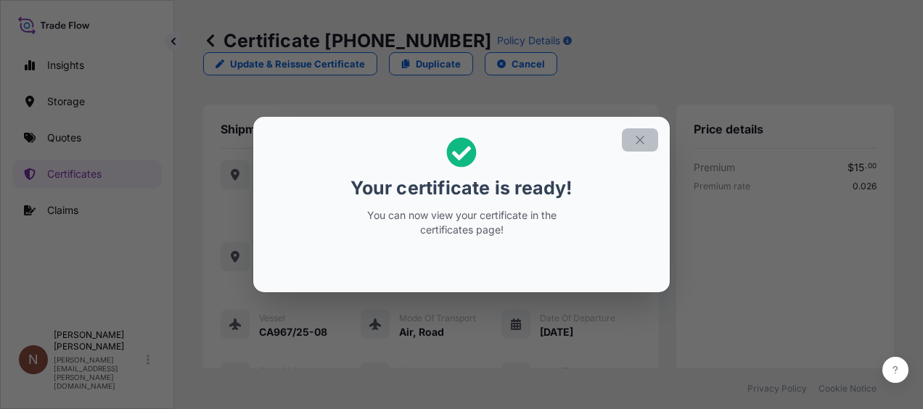
click at [636, 145] on icon "button" at bounding box center [639, 139] width 13 height 13
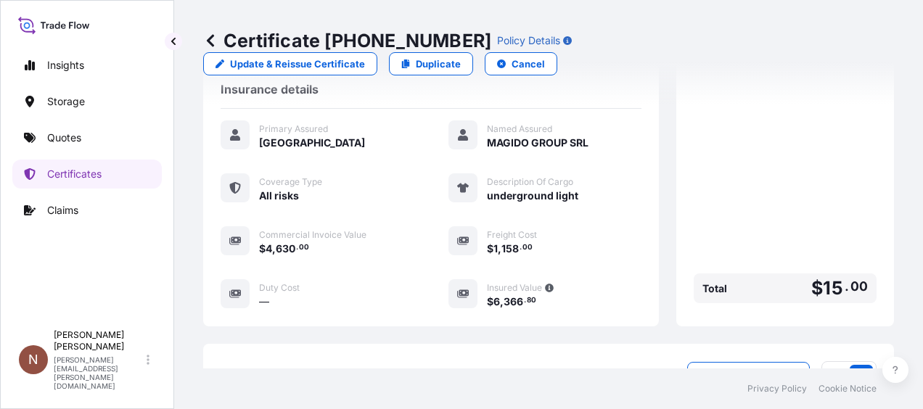
scroll to position [538, 0]
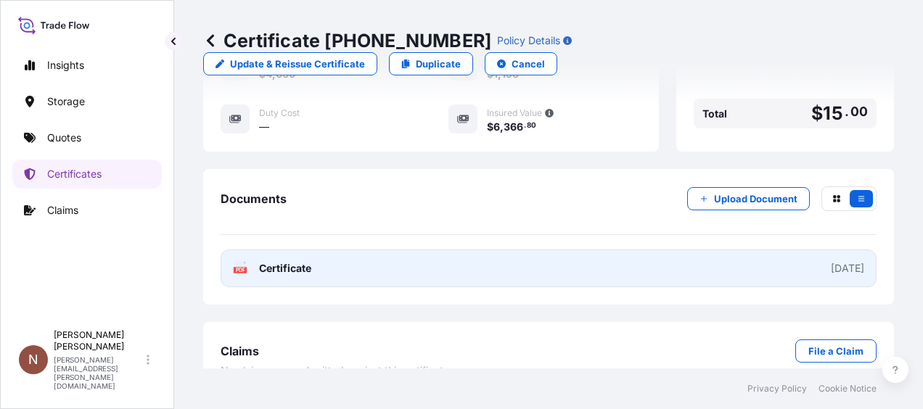
click at [284, 261] on span "Certificate" at bounding box center [285, 268] width 52 height 15
